Goal: Information Seeking & Learning: Find specific fact

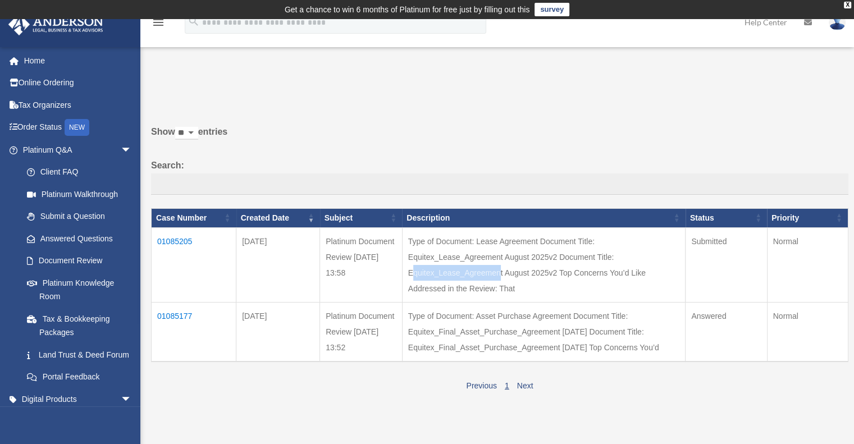
drag, startPoint x: 520, startPoint y: 258, endPoint x: 598, endPoint y: 261, distance: 78.6
click at [598, 261] on td "Type of Document: Lease Agreement Document Title: Equitex_Lease_Agreement Augus…" at bounding box center [543, 264] width 283 height 75
click at [585, 288] on td "Type of Document: Lease Agreement Document Title: Equitex_Lease_Agreement Augus…" at bounding box center [543, 264] width 283 height 75
click at [166, 240] on td "01085205" at bounding box center [194, 264] width 85 height 75
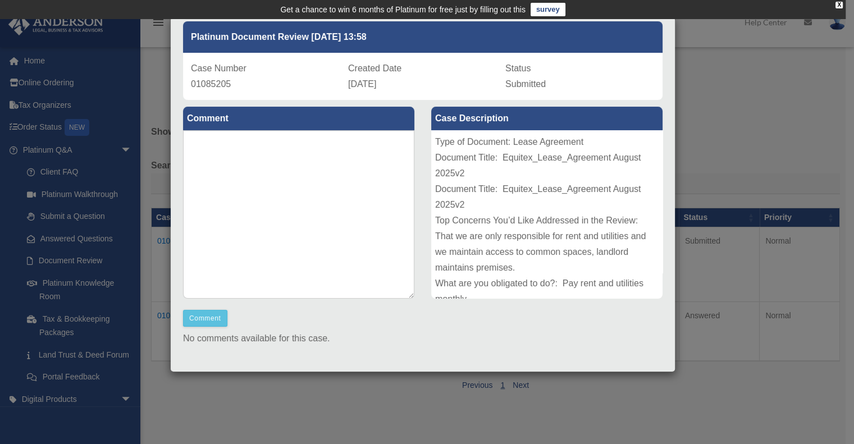
scroll to position [73, 0]
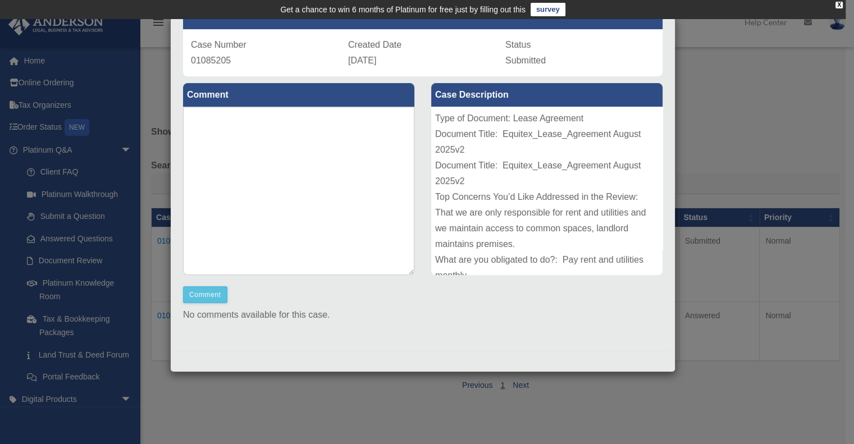
click at [512, 208] on div "Type of Document: Lease Agreement Document Title: Equitex_Lease_Agreement Augus…" at bounding box center [546, 191] width 231 height 168
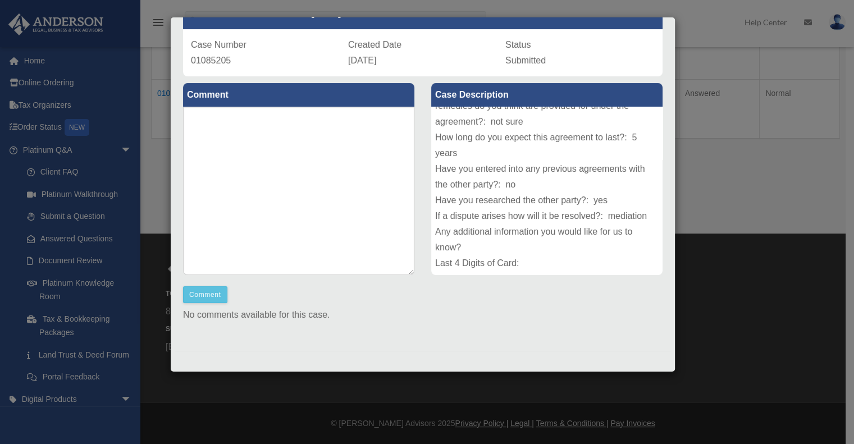
scroll to position [237, 0]
drag, startPoint x: 480, startPoint y: 178, endPoint x: 552, endPoint y: 180, distance: 71.9
click at [551, 180] on div "Type of Document: Lease Agreement Document Title: Equitex_Lease_Agreement Augus…" at bounding box center [546, 191] width 231 height 168
click at [539, 199] on div "Type of Document: Lease Agreement Document Title: Equitex_Lease_Agreement Augus…" at bounding box center [546, 191] width 231 height 168
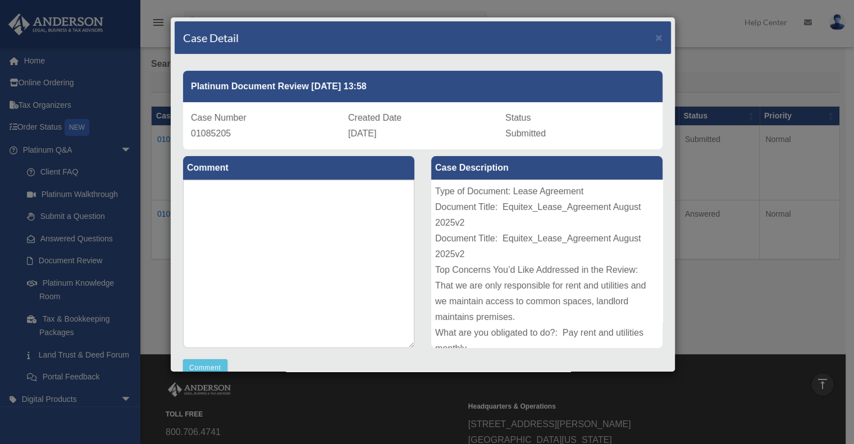
scroll to position [12, 0]
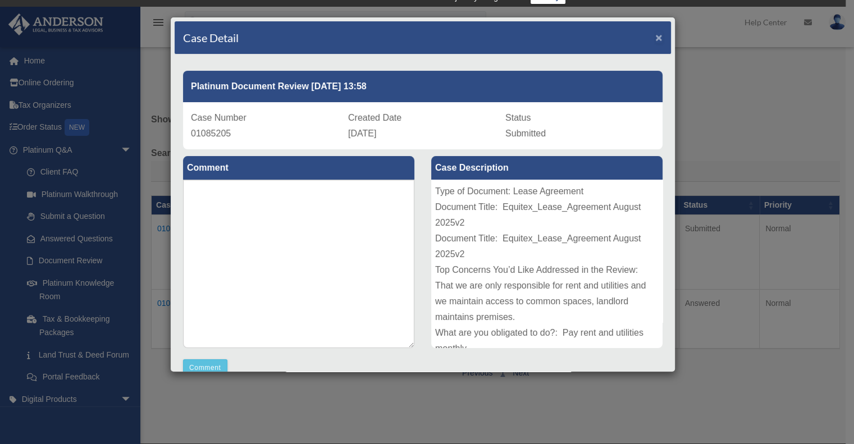
click at [655, 37] on span "×" at bounding box center [658, 37] width 7 height 13
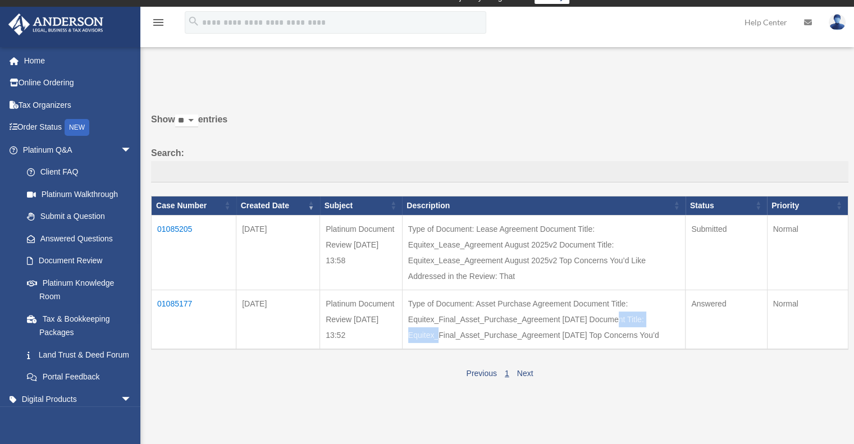
drag, startPoint x: 481, startPoint y: 320, endPoint x: 578, endPoint y: 320, distance: 97.1
click at [577, 320] on td "Type of Document: Asset Purchase Agreement Document Title: Equitex_Final_Asset_…" at bounding box center [543, 319] width 283 height 59
click at [578, 320] on td "Type of Document: Asset Purchase Agreement Document Title: Equitex_Final_Asset_…" at bounding box center [543, 319] width 283 height 59
click at [721, 227] on td "Submitted" at bounding box center [725, 252] width 81 height 75
